Goal: Book appointment/travel/reservation

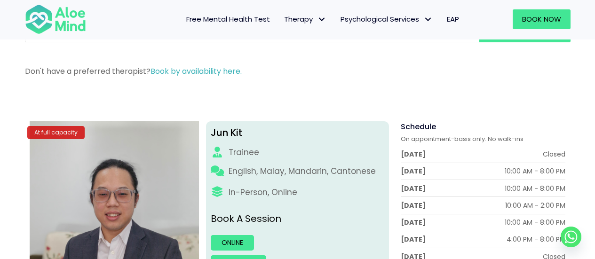
scroll to position [51, 0]
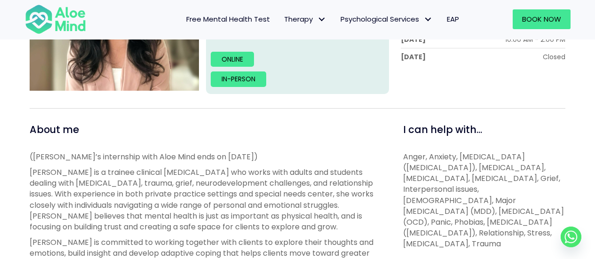
scroll to position [251, 0]
click at [76, 16] on img at bounding box center [55, 19] width 61 height 31
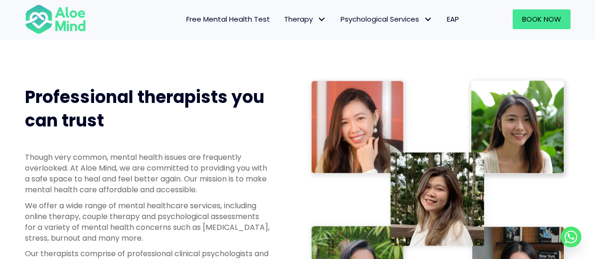
scroll to position [426, 0]
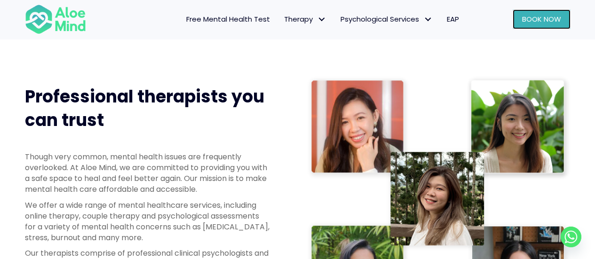
click at [556, 16] on span "Book Now" at bounding box center [541, 19] width 39 height 10
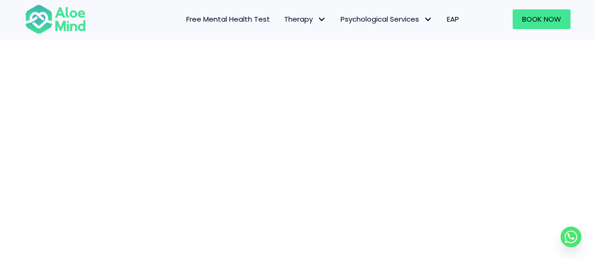
scroll to position [176, 0]
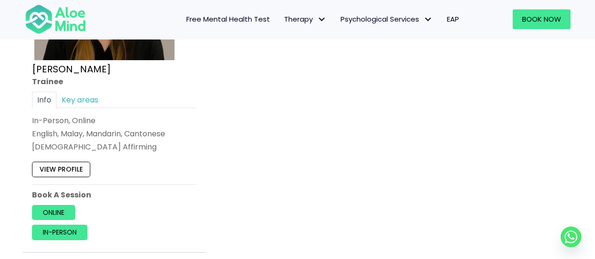
scroll to position [631, 0]
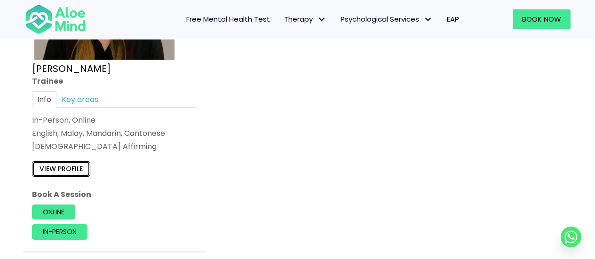
click at [79, 170] on link "View profile" at bounding box center [61, 169] width 58 height 15
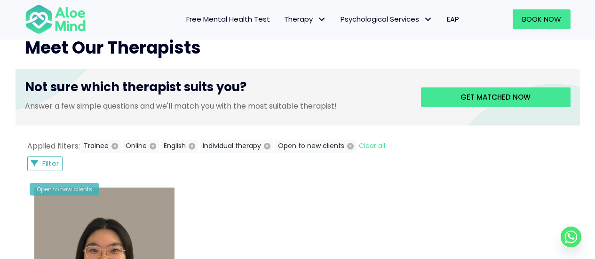
scroll to position [363, 0]
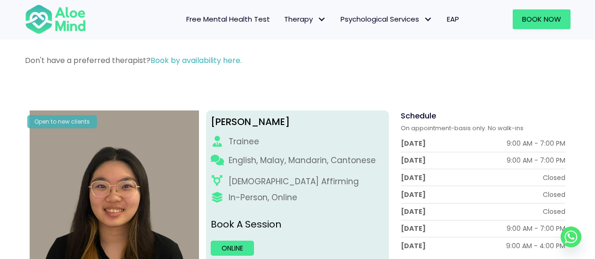
scroll to position [50, 0]
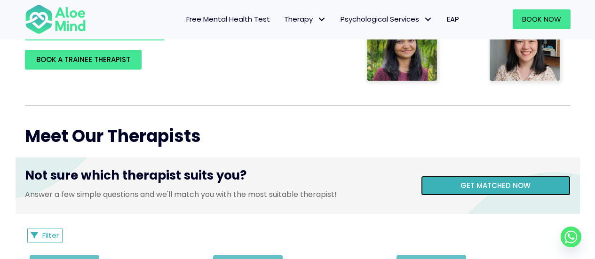
click at [484, 186] on span "Get matched now" at bounding box center [495, 186] width 70 height 10
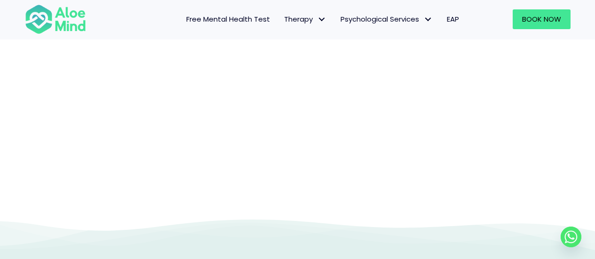
scroll to position [210, 0]
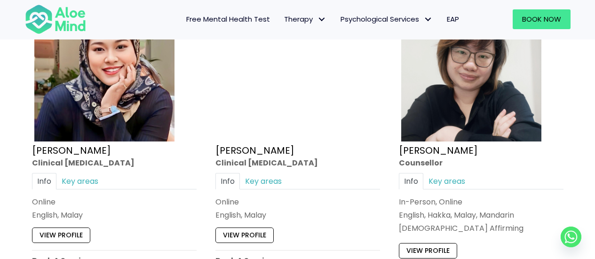
scroll to position [2735, 0]
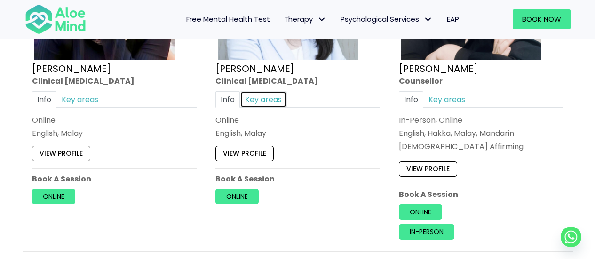
click at [269, 105] on link "Key areas" at bounding box center [263, 99] width 47 height 16
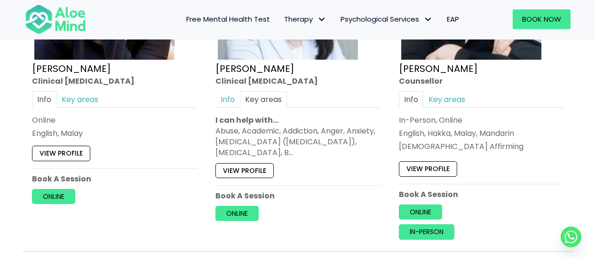
drag, startPoint x: 311, startPoint y: 154, endPoint x: 330, endPoint y: 165, distance: 22.1
click at [330, 165] on div "Open to new clients Yen Li Clinical psychologist Info Key areas Online English,…" at bounding box center [297, 69] width 179 height 318
click at [314, 146] on div "Abuse, Academic, Addiction, Anger, Anxiety, Attention Deficit Hyperactivity Dis…" at bounding box center [297, 142] width 165 height 33
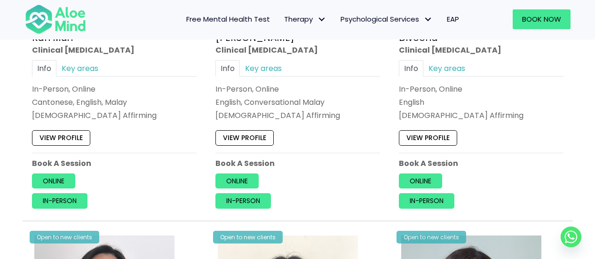
scroll to position [664, 0]
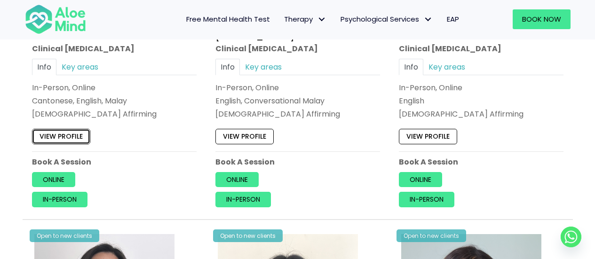
click at [76, 133] on link "View profile" at bounding box center [61, 136] width 58 height 15
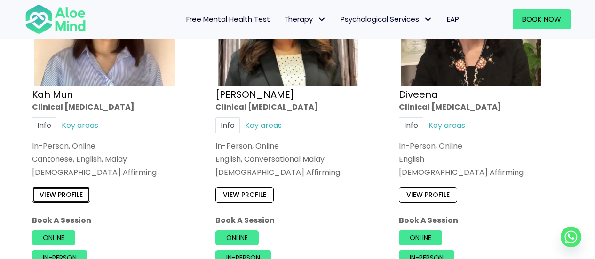
scroll to position [651, 0]
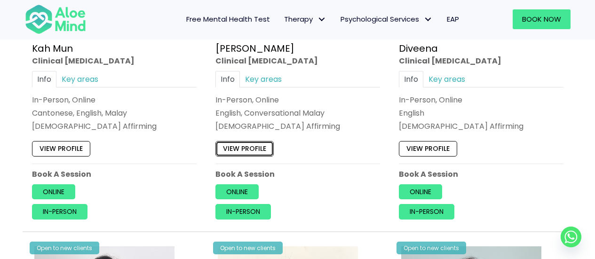
click at [263, 145] on link "View profile" at bounding box center [244, 149] width 58 height 15
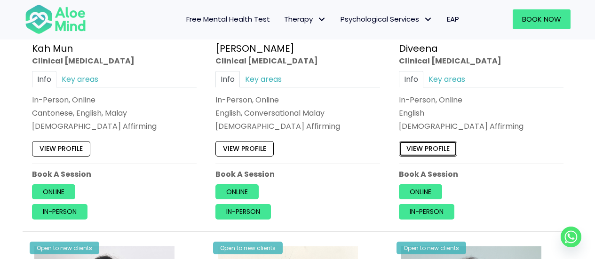
click at [429, 156] on link "View profile" at bounding box center [428, 149] width 58 height 15
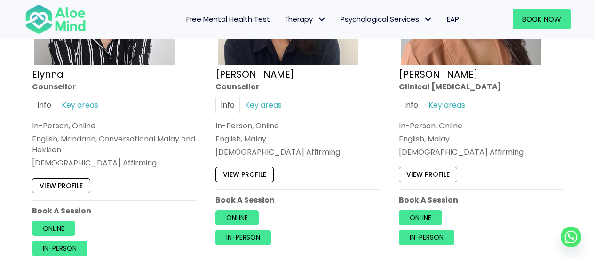
scroll to position [973, 0]
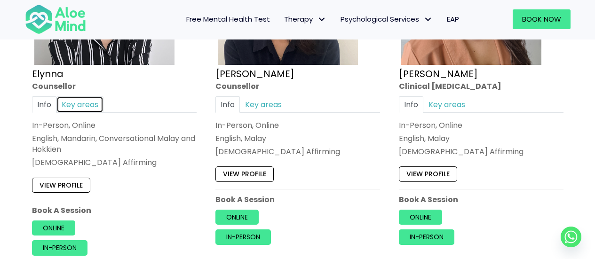
click at [66, 105] on link "Key areas" at bounding box center [79, 104] width 47 height 16
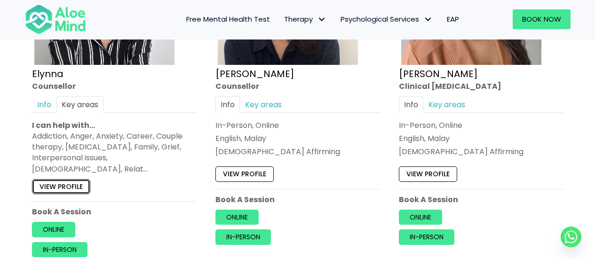
click at [71, 179] on link "View profile" at bounding box center [61, 186] width 58 height 15
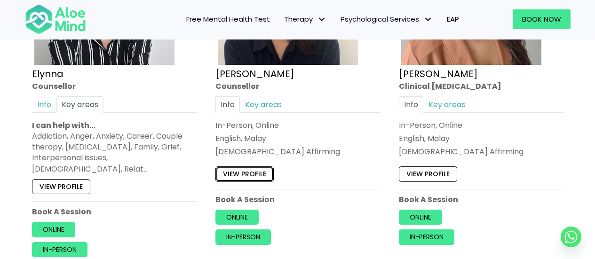
click at [257, 173] on link "View profile" at bounding box center [244, 174] width 58 height 15
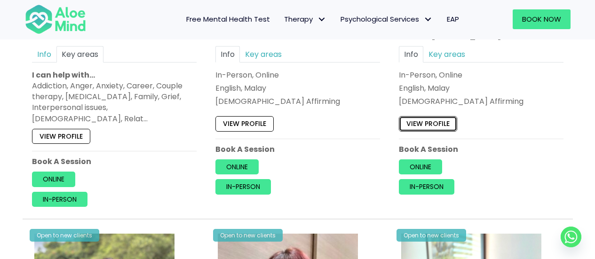
click at [421, 122] on link "View profile" at bounding box center [428, 123] width 58 height 15
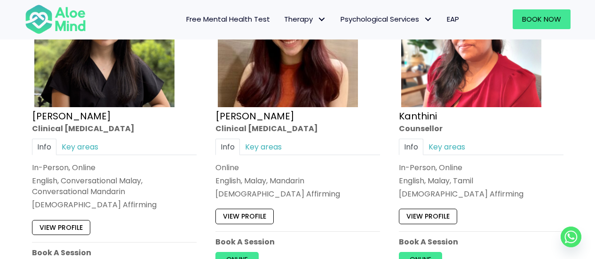
scroll to position [1291, 0]
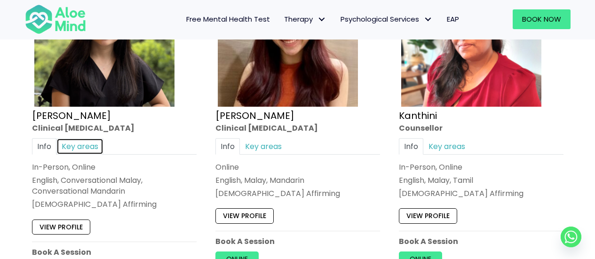
click at [90, 138] on link "Key areas" at bounding box center [79, 146] width 47 height 16
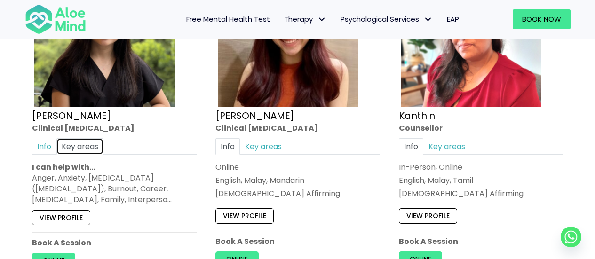
scroll to position [1317, 0]
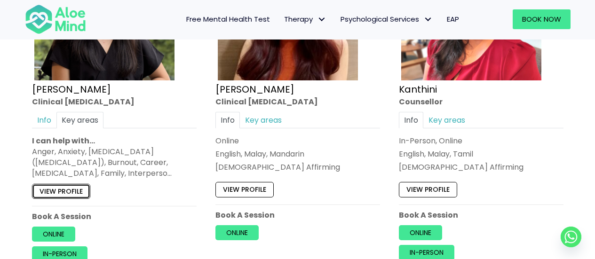
click at [77, 183] on link "View profile" at bounding box center [61, 190] width 58 height 15
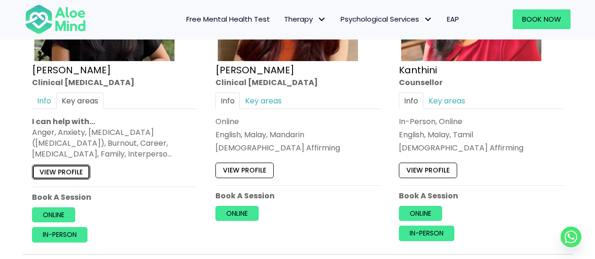
scroll to position [1337, 0]
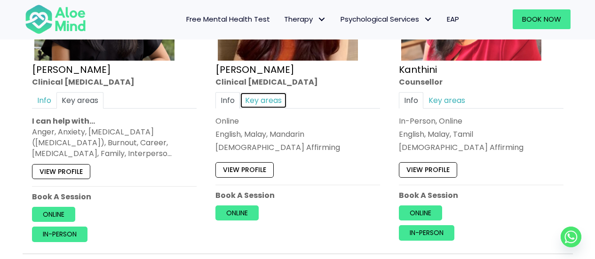
click at [258, 92] on link "Key areas" at bounding box center [263, 100] width 47 height 16
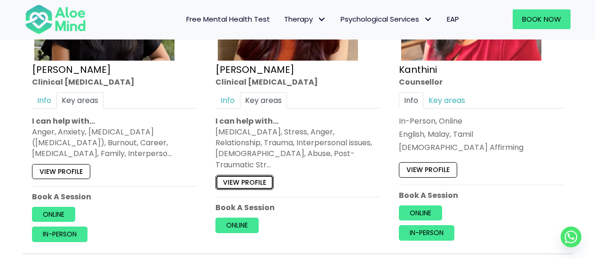
click at [256, 175] on link "View profile" at bounding box center [244, 182] width 58 height 15
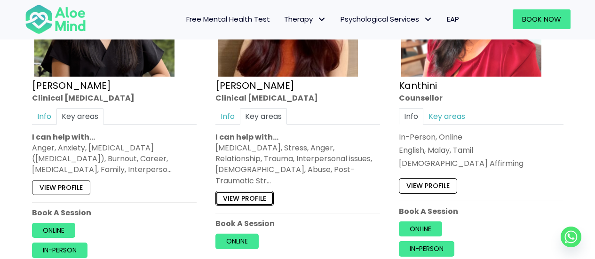
scroll to position [1320, 0]
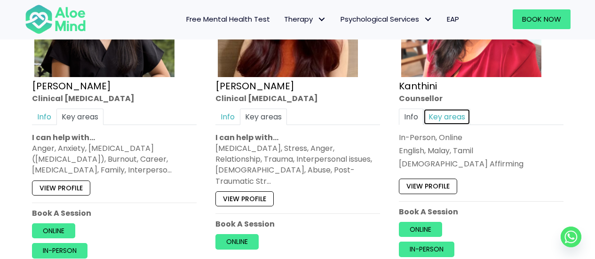
click at [451, 108] on link "Key areas" at bounding box center [446, 116] width 47 height 16
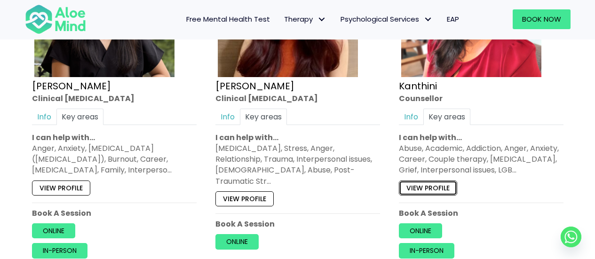
click at [441, 180] on link "View profile" at bounding box center [428, 187] width 58 height 15
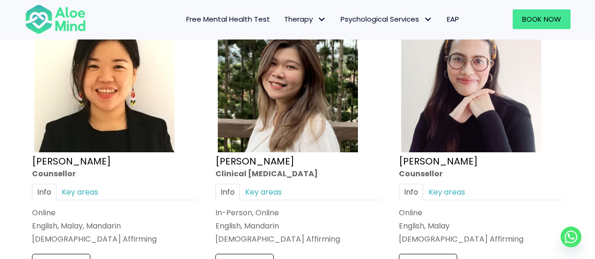
scroll to position [1594, 0]
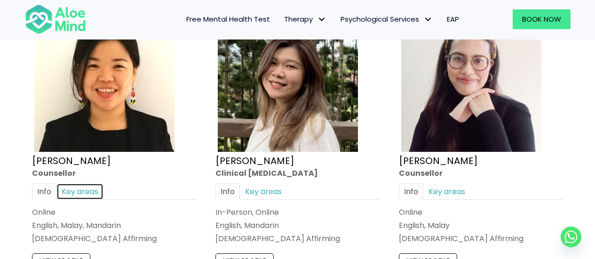
click at [83, 183] on link "Key areas" at bounding box center [79, 191] width 47 height 16
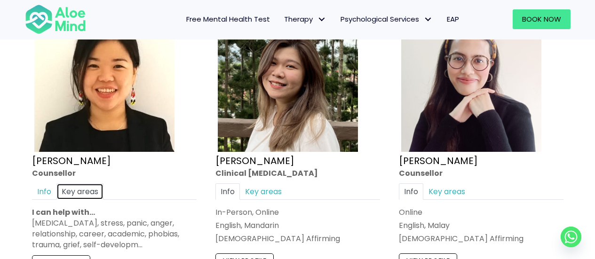
scroll to position [1628, 0]
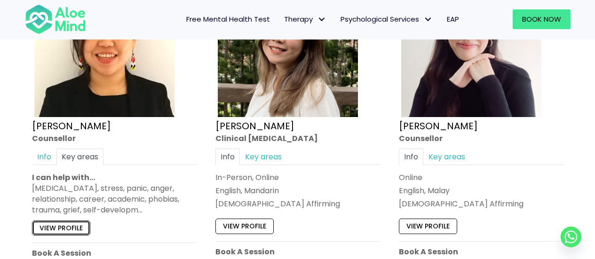
click at [68, 221] on link "View profile" at bounding box center [61, 228] width 58 height 15
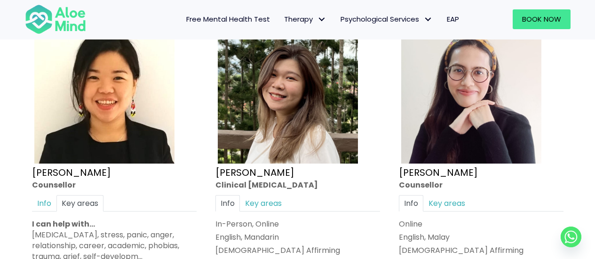
scroll to position [1634, 0]
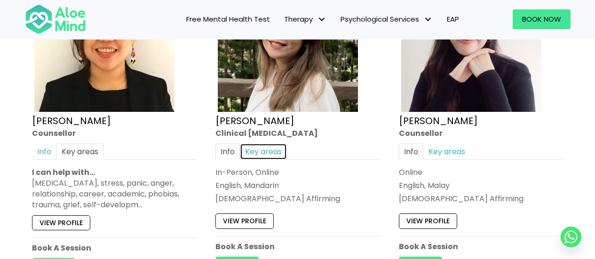
click at [252, 143] on link "Key areas" at bounding box center [263, 151] width 47 height 16
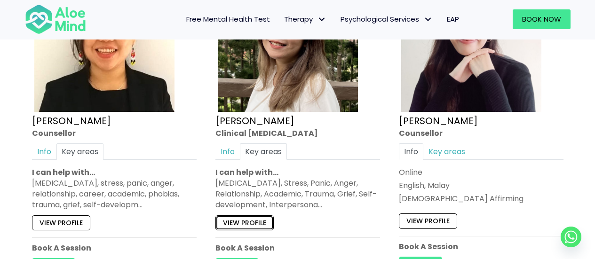
click at [252, 215] on link "View profile" at bounding box center [244, 222] width 58 height 15
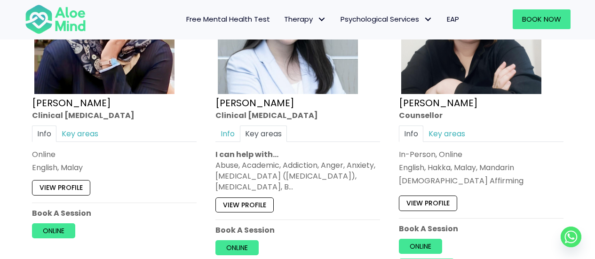
scroll to position [2695, 0]
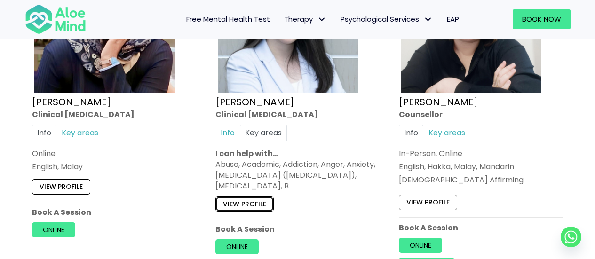
click at [230, 197] on link "View profile" at bounding box center [244, 204] width 58 height 15
click at [452, 125] on link "Key areas" at bounding box center [446, 133] width 47 height 16
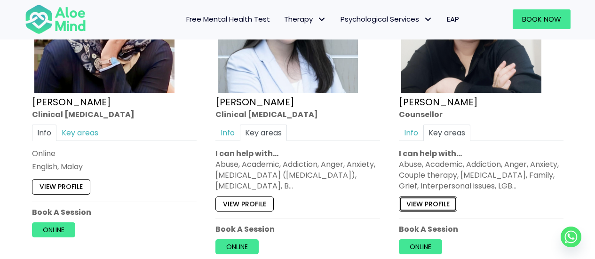
click at [443, 197] on link "View profile" at bounding box center [428, 204] width 58 height 15
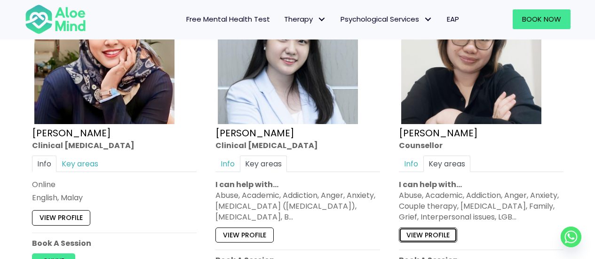
scroll to position [2664, 0]
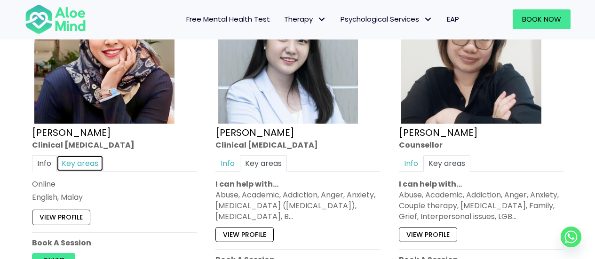
click at [82, 155] on link "Key areas" at bounding box center [79, 163] width 47 height 16
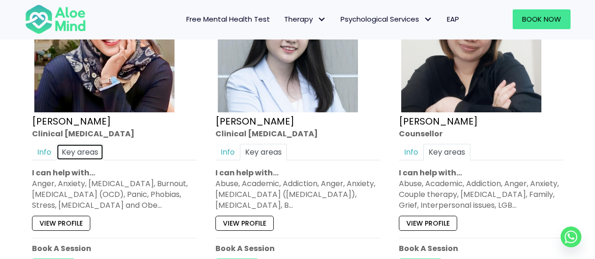
scroll to position [2676, 0]
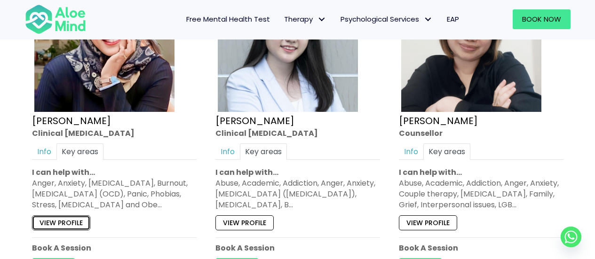
click at [77, 215] on link "View profile" at bounding box center [61, 222] width 58 height 15
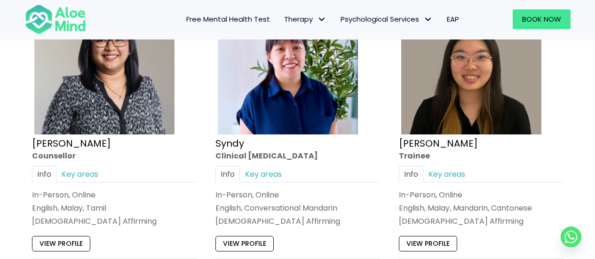
scroll to position [2307, 0]
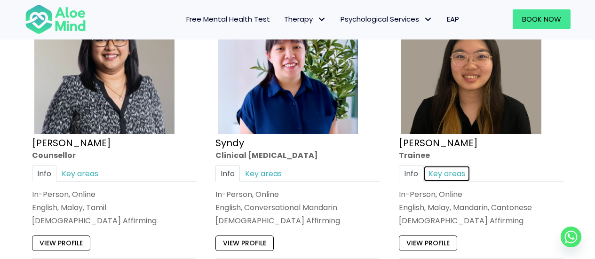
click at [451, 166] on link "Key areas" at bounding box center [446, 173] width 47 height 16
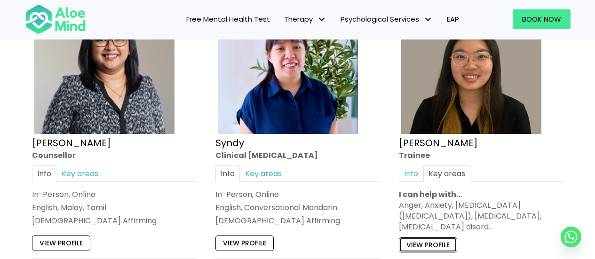
click at [437, 237] on link "View profile" at bounding box center [428, 244] width 58 height 15
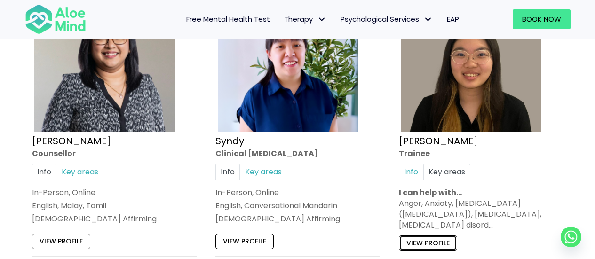
scroll to position [2313, 0]
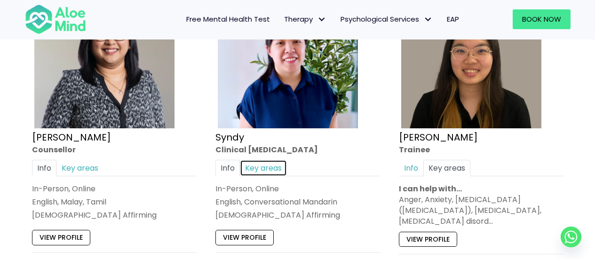
click at [269, 159] on link "Key areas" at bounding box center [263, 167] width 47 height 16
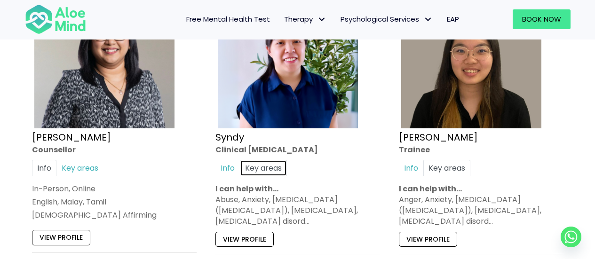
scroll to position [2349, 0]
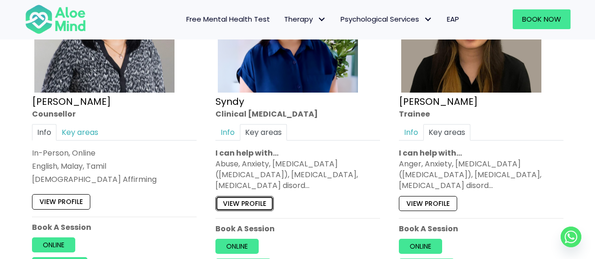
click at [257, 196] on link "View profile" at bounding box center [244, 203] width 58 height 15
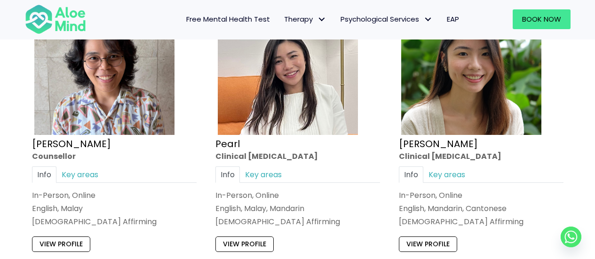
scroll to position [1960, 0]
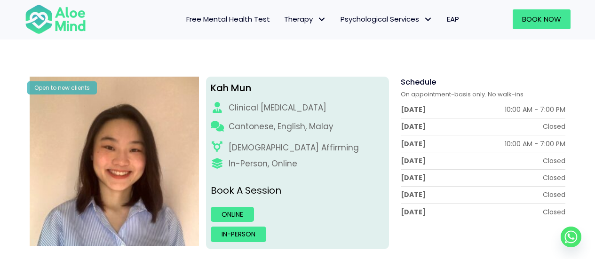
scroll to position [95, 0]
click at [244, 211] on link "Online" at bounding box center [232, 214] width 43 height 15
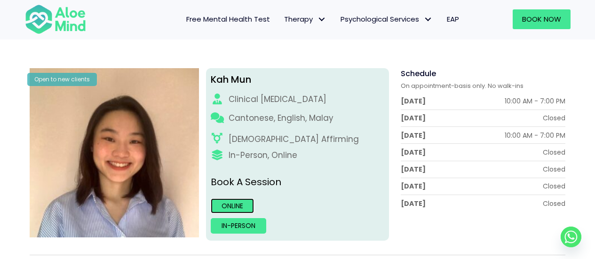
scroll to position [104, 0]
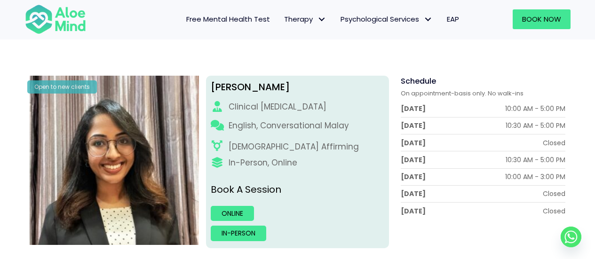
scroll to position [96, 0]
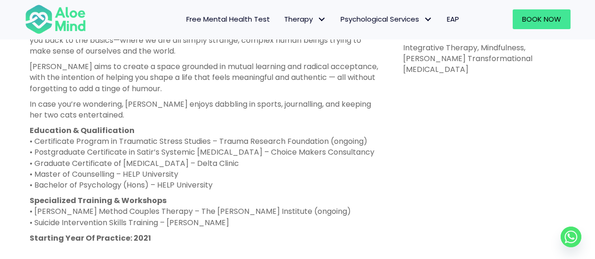
scroll to position [561, 0]
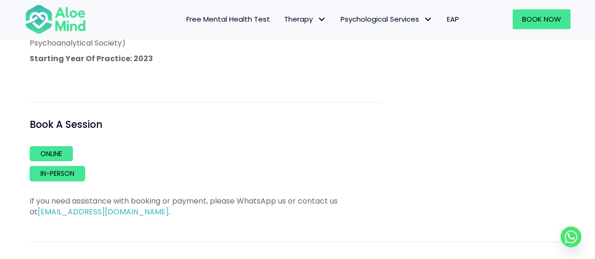
scroll to position [567, 0]
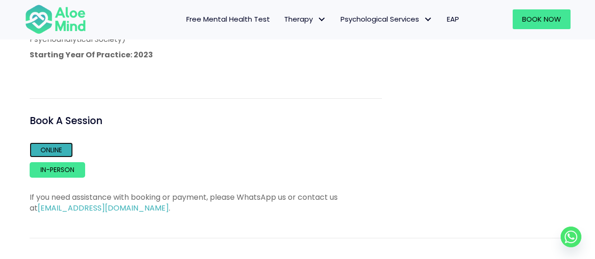
click at [59, 150] on link "Online" at bounding box center [51, 150] width 43 height 15
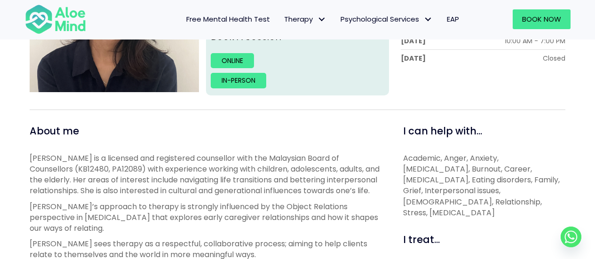
scroll to position [269, 0]
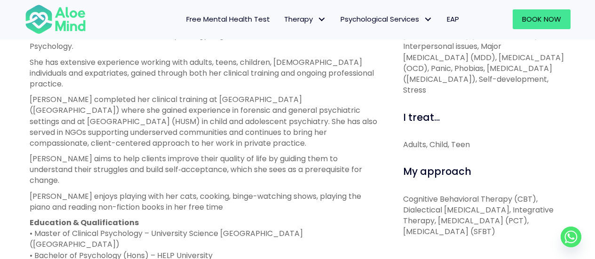
scroll to position [329, 0]
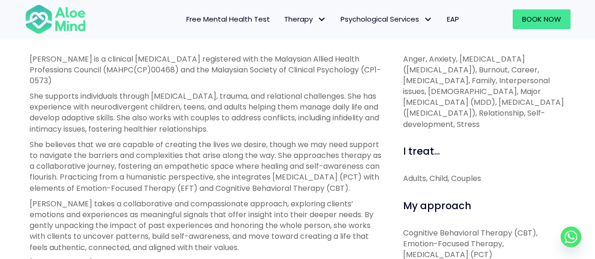
scroll to position [354, 0]
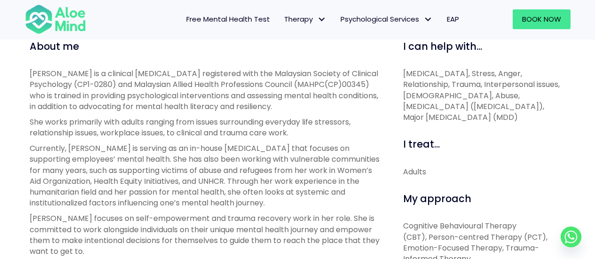
scroll to position [306, 0]
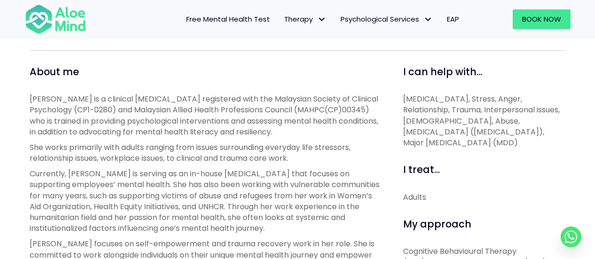
click at [256, 160] on p "She works primarily with adults ranging from issues surrounding everyday life s…" at bounding box center [206, 153] width 352 height 22
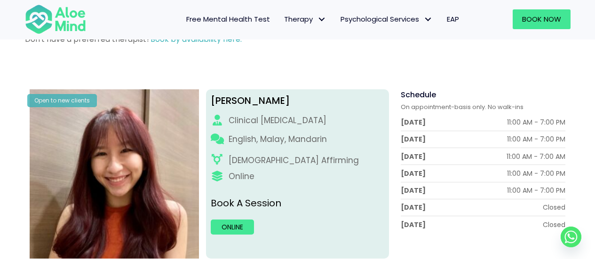
scroll to position [83, 0]
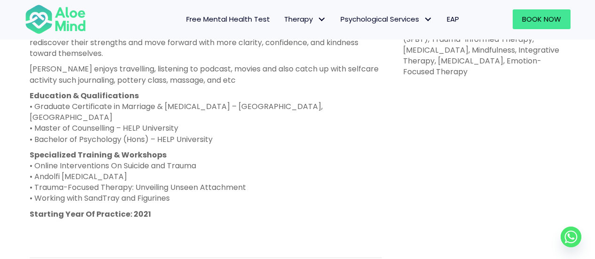
scroll to position [657, 0]
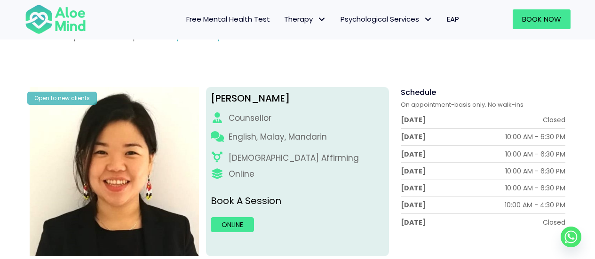
scroll to position [85, 0]
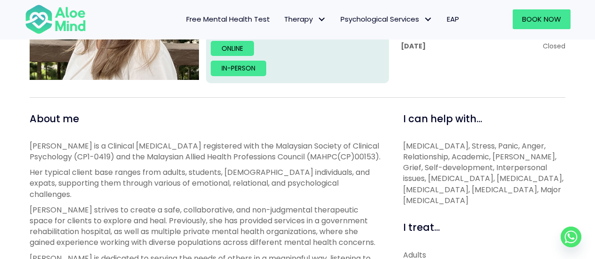
scroll to position [263, 0]
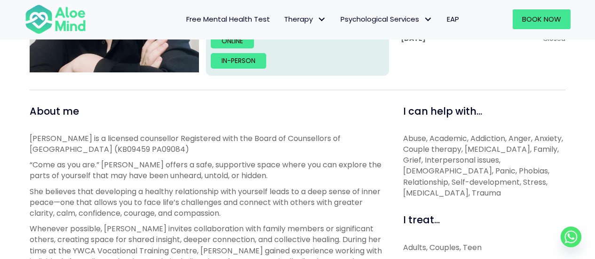
scroll to position [268, 0]
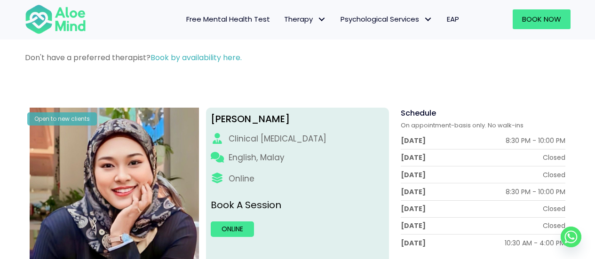
scroll to position [64, 0]
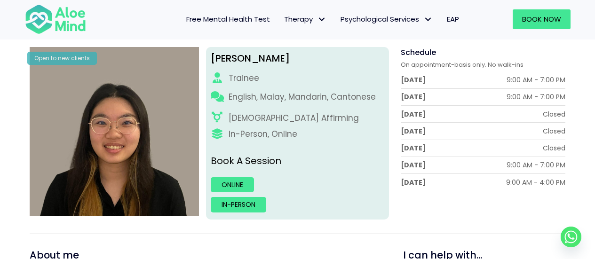
scroll to position [125, 0]
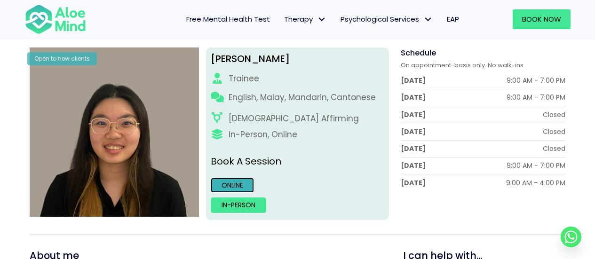
click at [244, 184] on link "Online" at bounding box center [232, 185] width 43 height 15
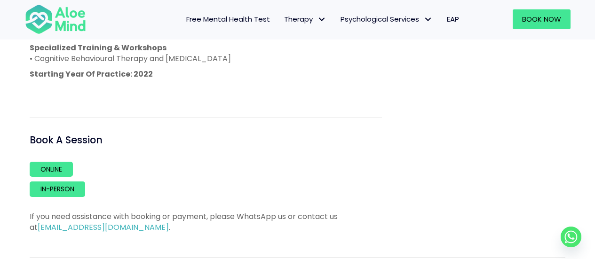
scroll to position [746, 0]
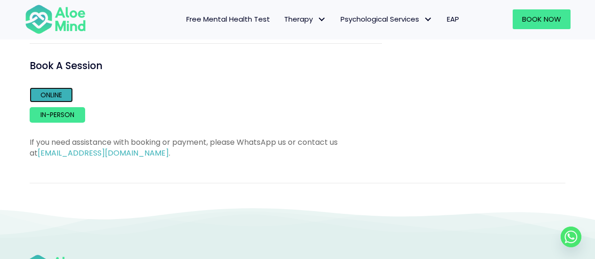
click at [58, 93] on link "Online" at bounding box center [51, 94] width 43 height 15
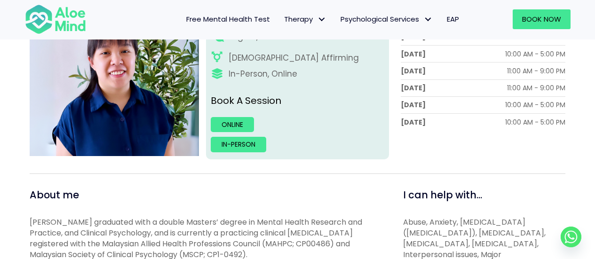
scroll to position [185, 0]
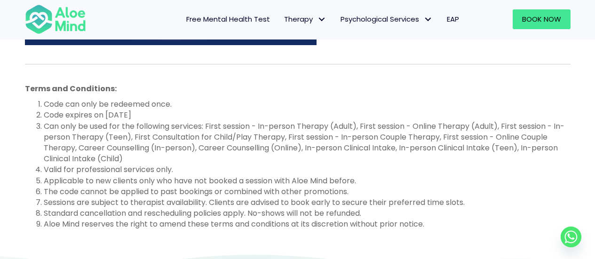
scroll to position [421, 0]
